Goal: Task Accomplishment & Management: Manage account settings

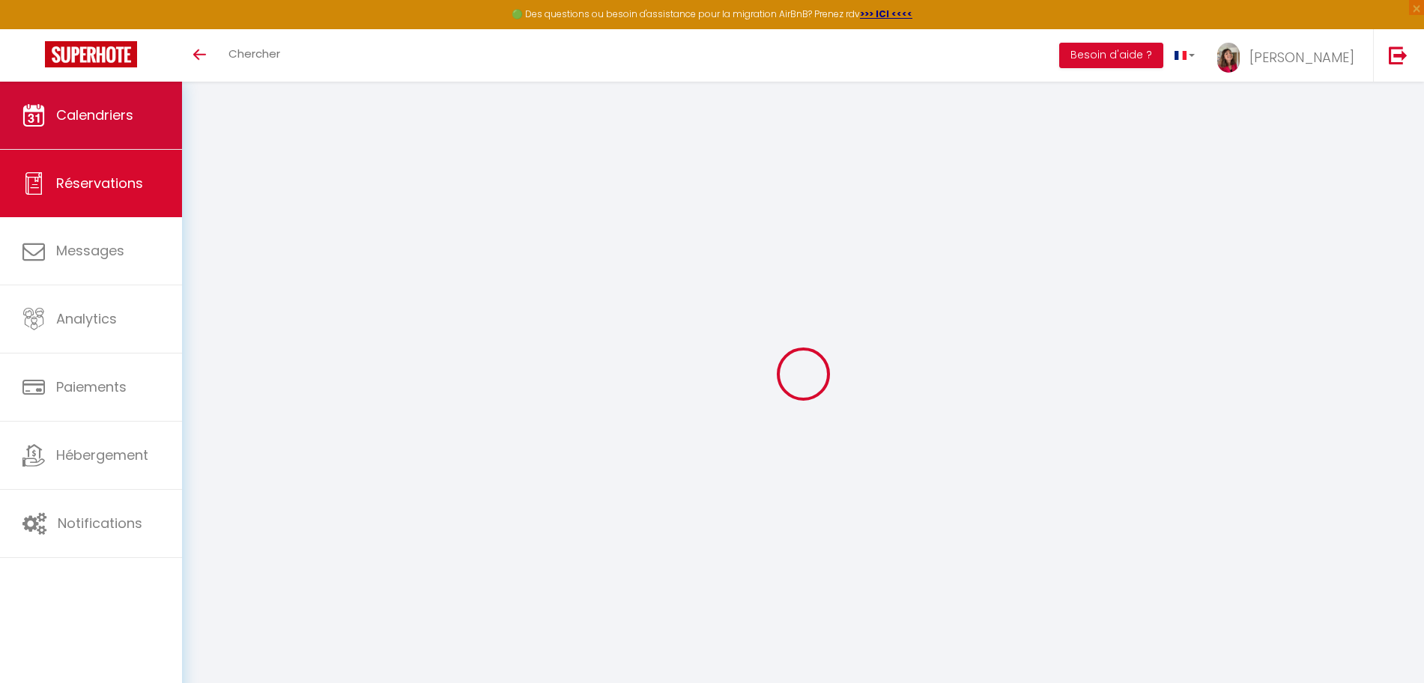
click at [74, 125] on link "Calendriers" at bounding box center [91, 115] width 182 height 67
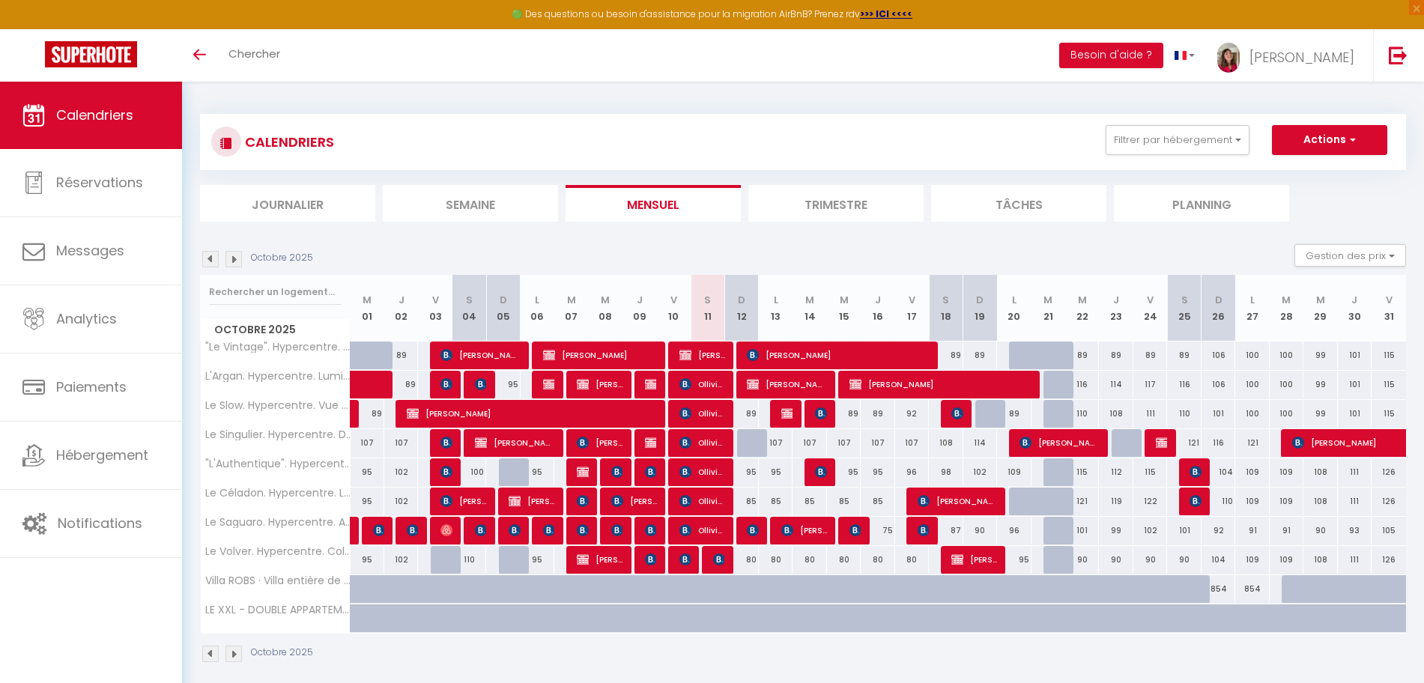
drag, startPoint x: 774, startPoint y: 447, endPoint x: 990, endPoint y: 435, distance: 216.1
click at [990, 435] on tr "Le Singulier. Hypercentre. Duplex. Spacieux 107 107 145 wim gottenbos 129 Josée…" at bounding box center [804, 443] width 1206 height 29
click at [566, 249] on div "Octobre 2025 Gestion des prix Nb Nuits minimum Règles Disponibilité" at bounding box center [803, 259] width 1206 height 31
